Goal: Task Accomplishment & Management: Manage account settings

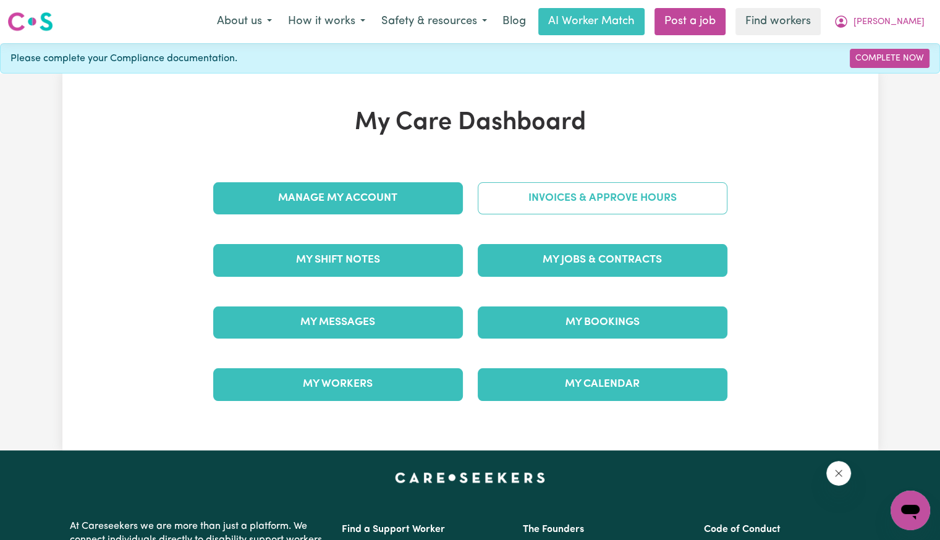
click at [539, 206] on link "Invoices & Approve Hours" at bounding box center [603, 198] width 250 height 32
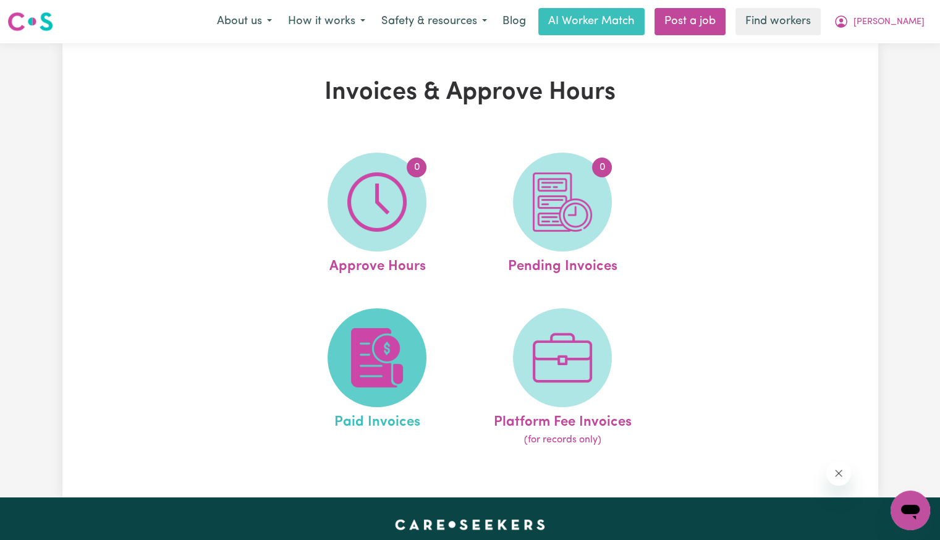
click at [393, 360] on img at bounding box center [376, 357] width 59 height 59
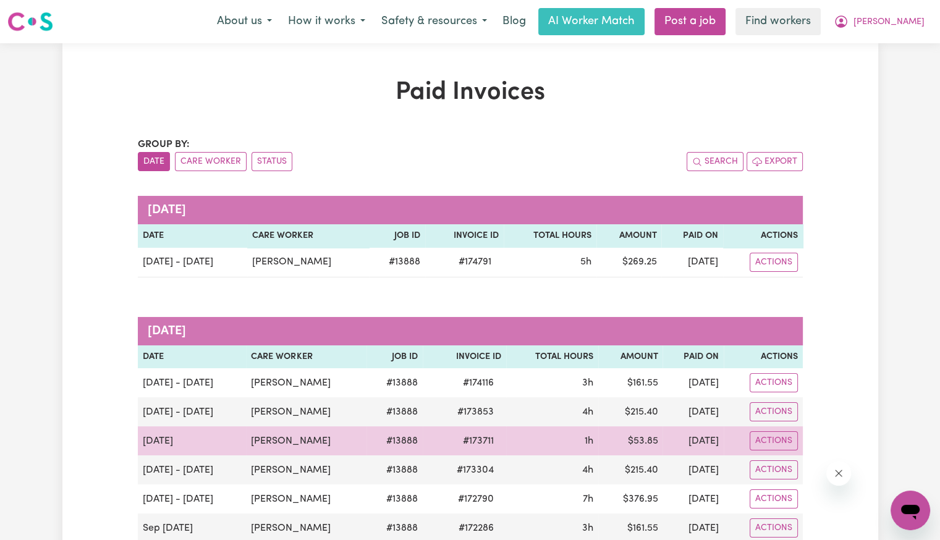
click at [460, 439] on span "# 173711" at bounding box center [478, 441] width 46 height 15
click at [460, 438] on span "# 173711" at bounding box center [478, 441] width 46 height 15
click at [460, 441] on span "# 173711" at bounding box center [478, 441] width 46 height 15
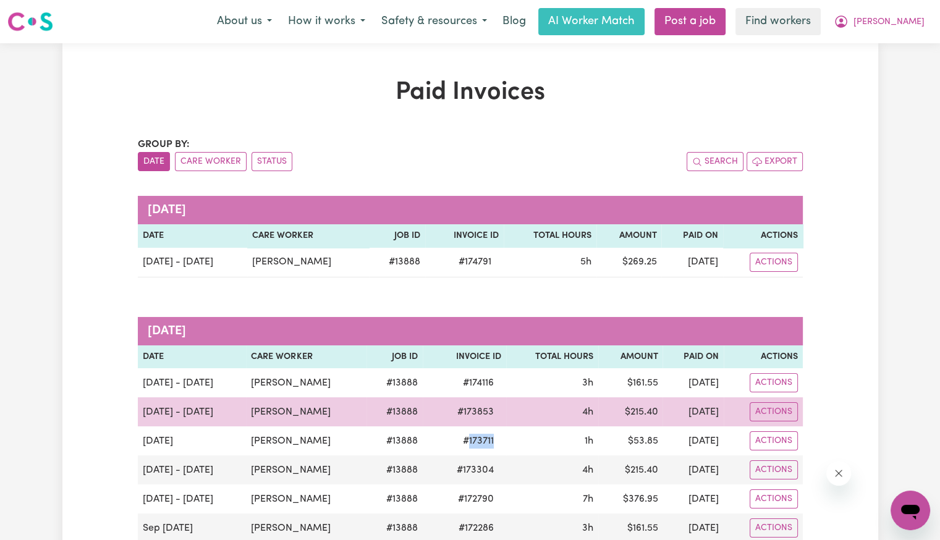
copy span "173711"
click at [450, 412] on span "# 173853" at bounding box center [475, 412] width 51 height 15
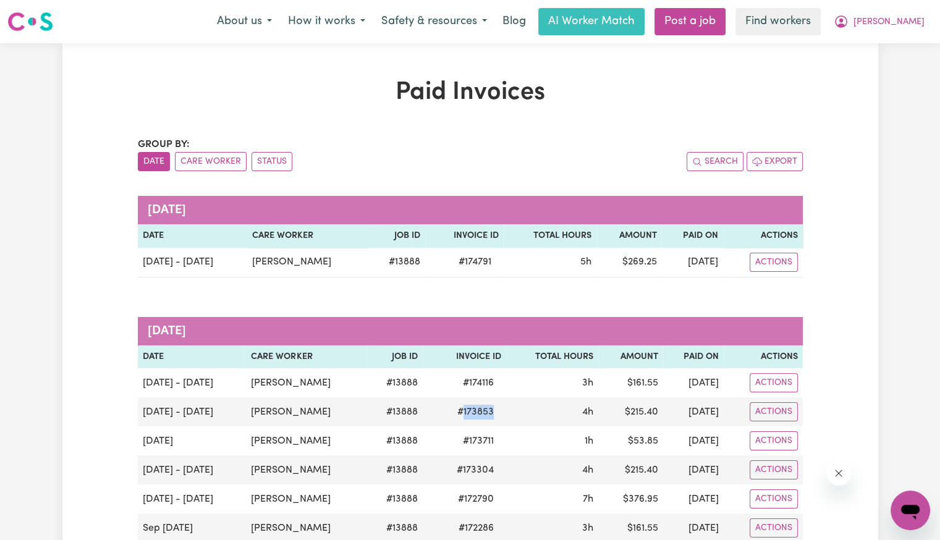
copy span "173853"
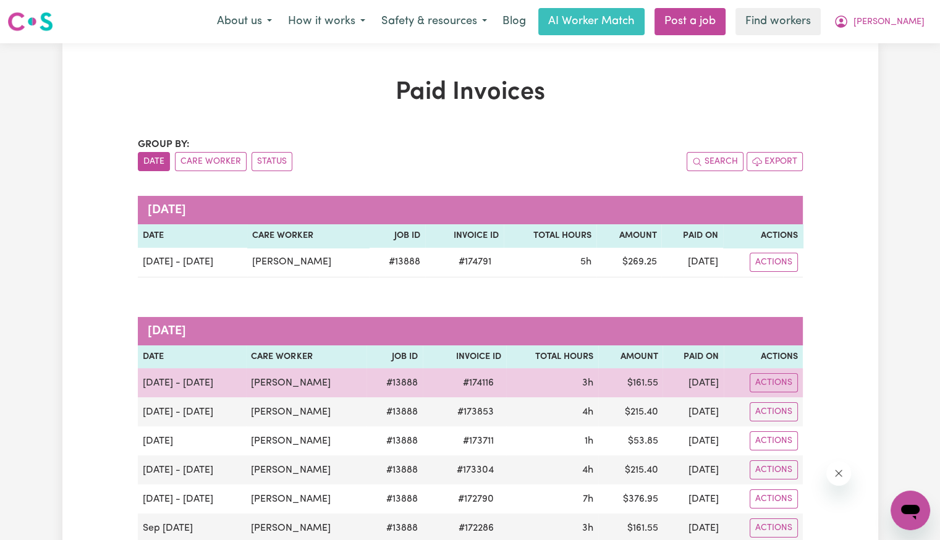
click at [465, 384] on span "# 174116" at bounding box center [478, 383] width 46 height 15
copy span "174116"
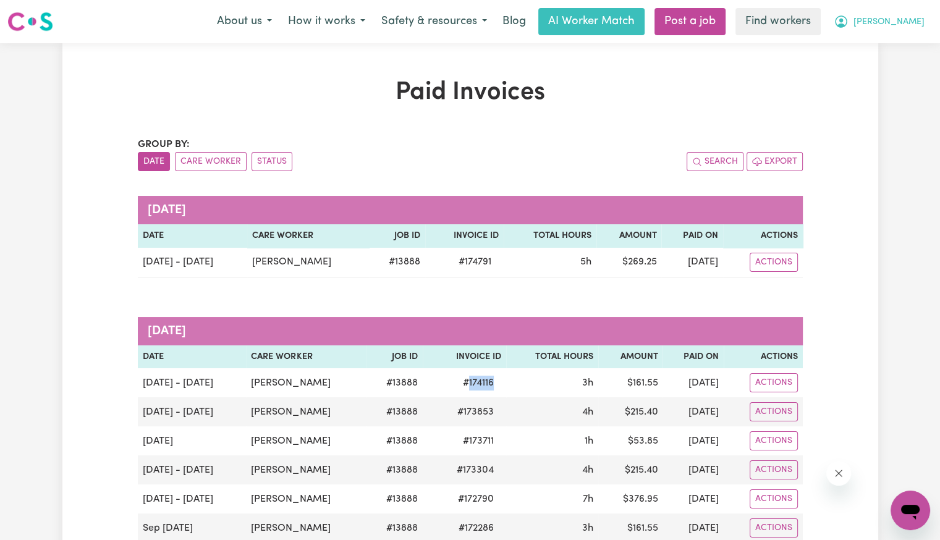
click at [900, 33] on button "[PERSON_NAME]" at bounding box center [879, 22] width 107 height 26
click at [885, 75] on link "Logout" at bounding box center [883, 70] width 98 height 23
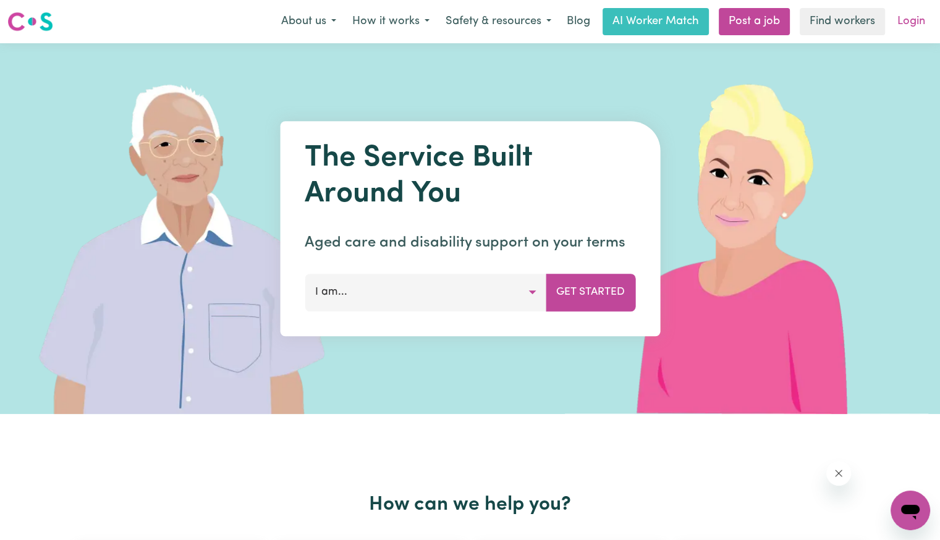
click at [899, 25] on link "Login" at bounding box center [911, 21] width 43 height 27
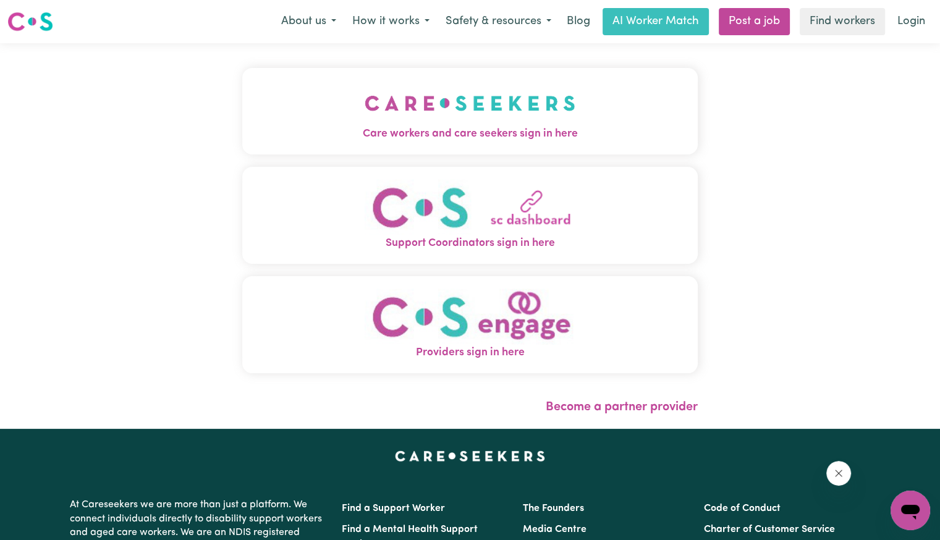
click at [386, 127] on span "Care workers and care seekers sign in here" at bounding box center [469, 134] width 455 height 16
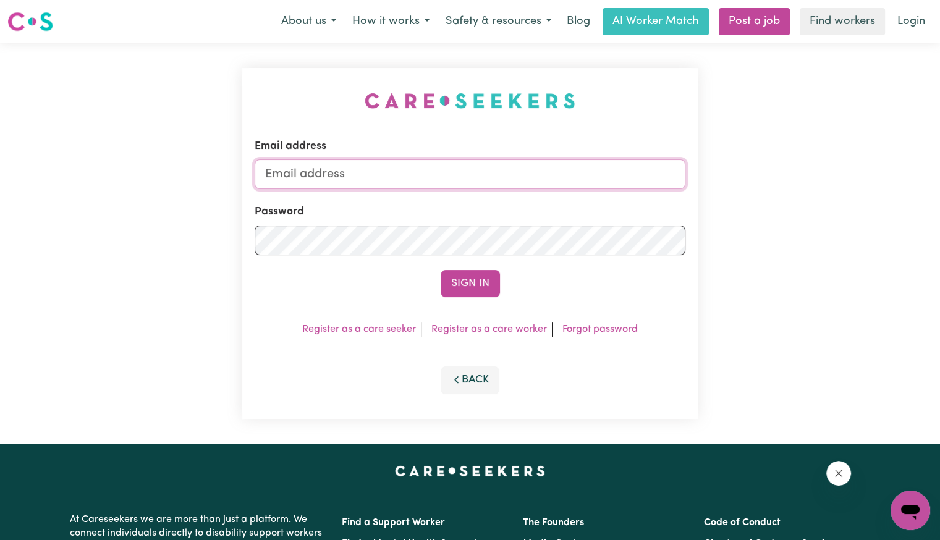
click at [426, 171] on input "Email address" at bounding box center [470, 174] width 431 height 30
drag, startPoint x: 332, startPoint y: 172, endPoint x: 975, endPoint y: 175, distance: 642.7
click at [939, 175] on html "Menu About us How it works Safety & resources Blog AI Worker Match Post a job F…" at bounding box center [470, 468] width 940 height 936
click at [441, 270] on button "Sign In" at bounding box center [470, 283] width 59 height 27
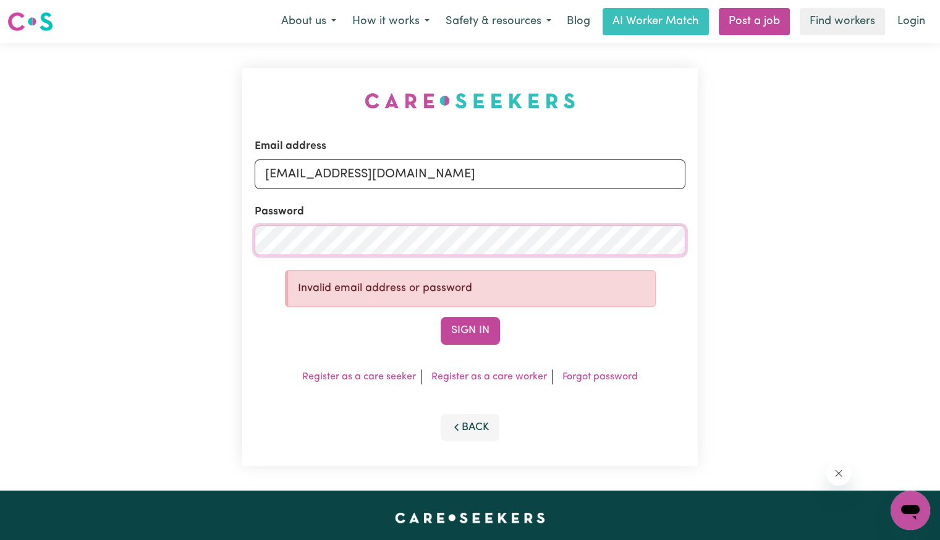
click at [106, 213] on div "Email address [EMAIL_ADDRESS][DOMAIN_NAME] Password Invalid email address or pa…" at bounding box center [470, 266] width 940 height 447
click at [171, 246] on div "Email address [EMAIL_ADDRESS][DOMAIN_NAME] Password Invalid email address or pa…" at bounding box center [470, 266] width 940 height 447
click at [441, 317] on button "Sign In" at bounding box center [470, 330] width 59 height 27
click at [612, 172] on input "[EMAIL_ADDRESS][DOMAIN_NAME]" at bounding box center [470, 174] width 431 height 30
drag, startPoint x: 428, startPoint y: 174, endPoint x: 402, endPoint y: 174, distance: 25.3
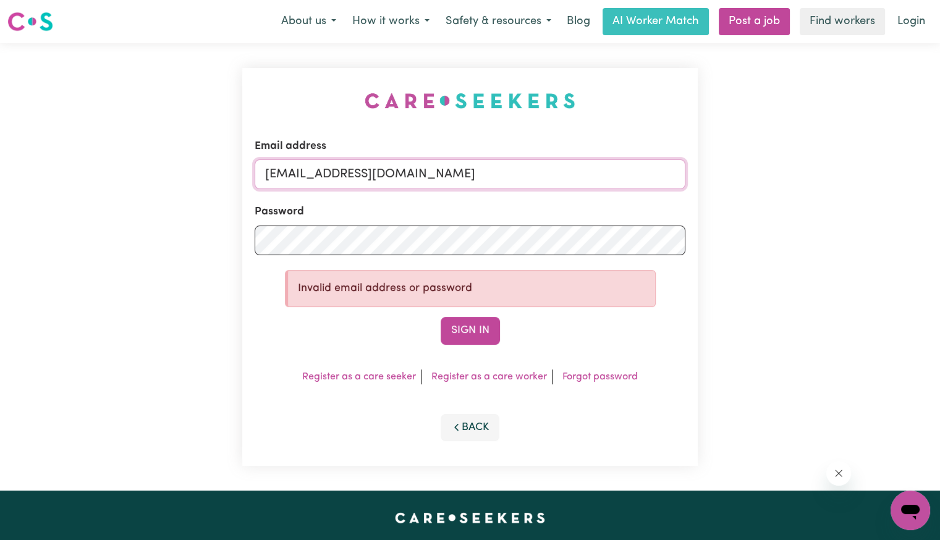
click at [402, 174] on input "[EMAIL_ADDRESS][DOMAIN_NAME]" at bounding box center [470, 174] width 431 height 30
type input "[EMAIL_ADDRESS][DOMAIN_NAME]"
click at [441, 317] on button "Sign In" at bounding box center [470, 330] width 59 height 27
